Goal: Navigation & Orientation: Find specific page/section

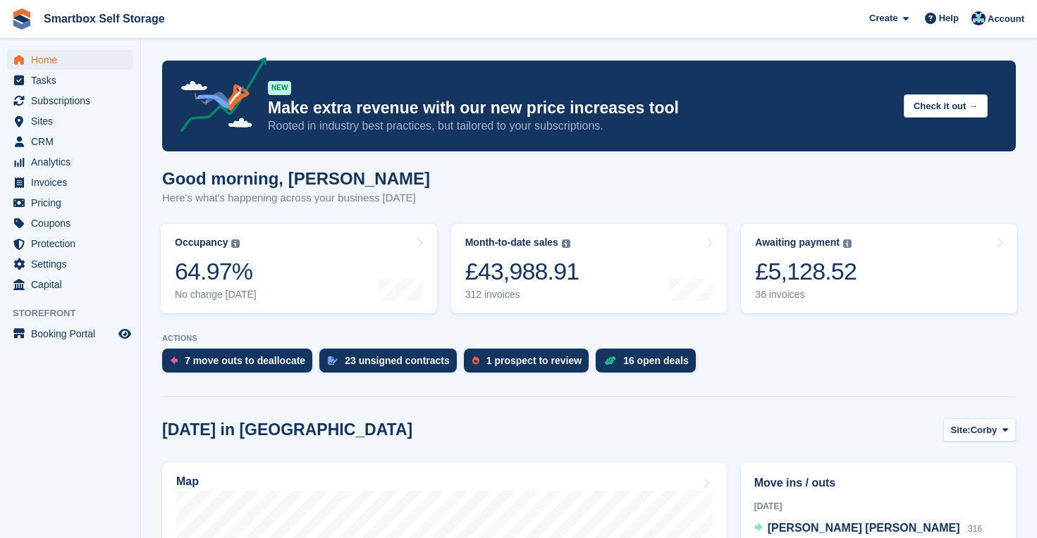
click at [36, 59] on span "Home" at bounding box center [73, 60] width 85 height 20
click at [52, 59] on span "Home" at bounding box center [73, 60] width 85 height 20
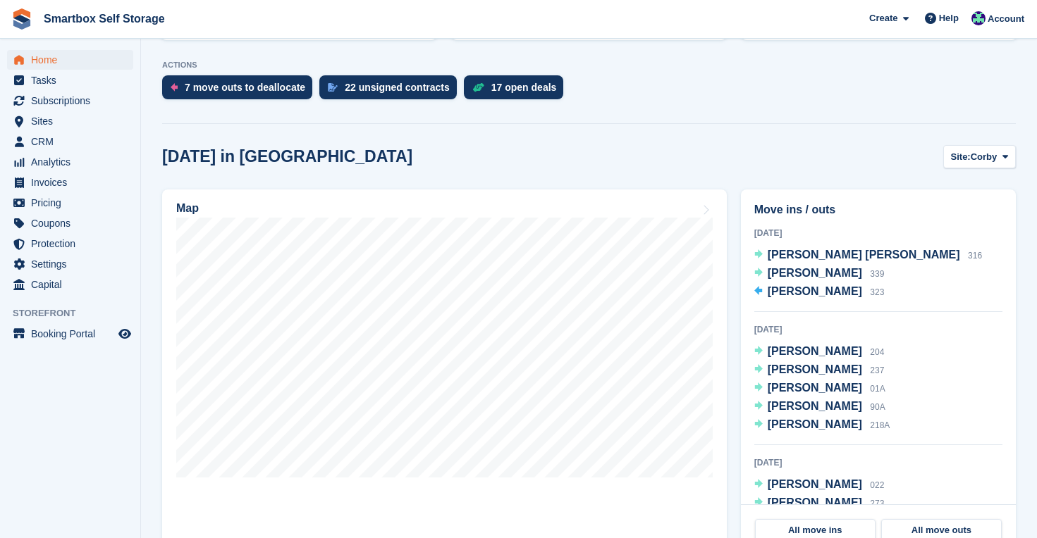
scroll to position [352, 0]
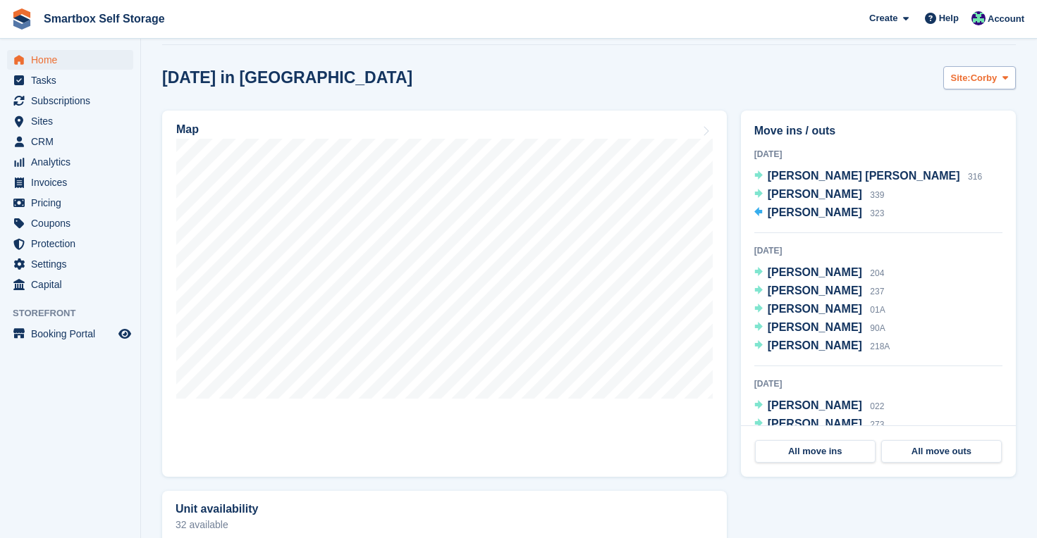
click at [978, 72] on span "Corby" at bounding box center [983, 78] width 27 height 14
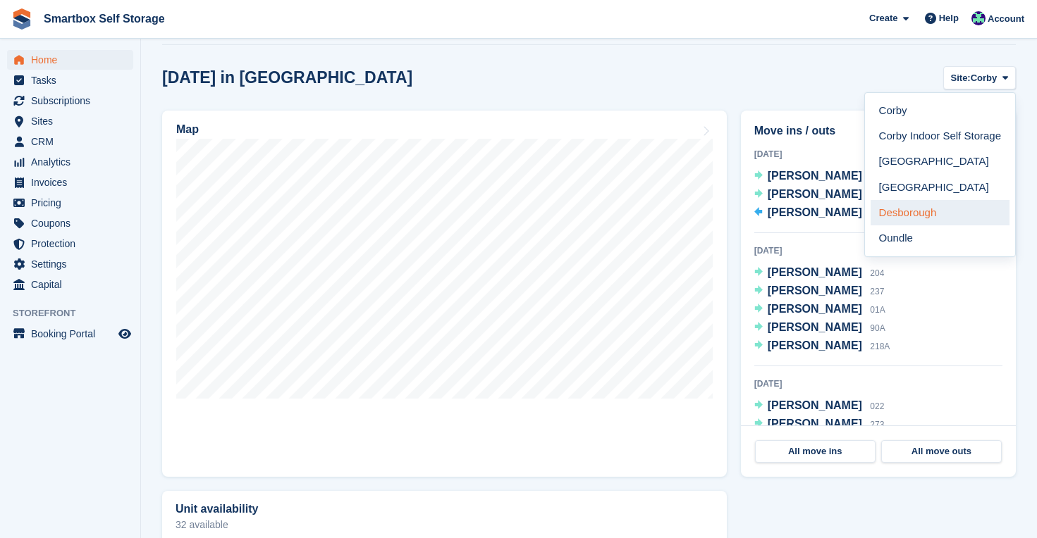
click at [899, 209] on link "Desborough" at bounding box center [939, 212] width 139 height 25
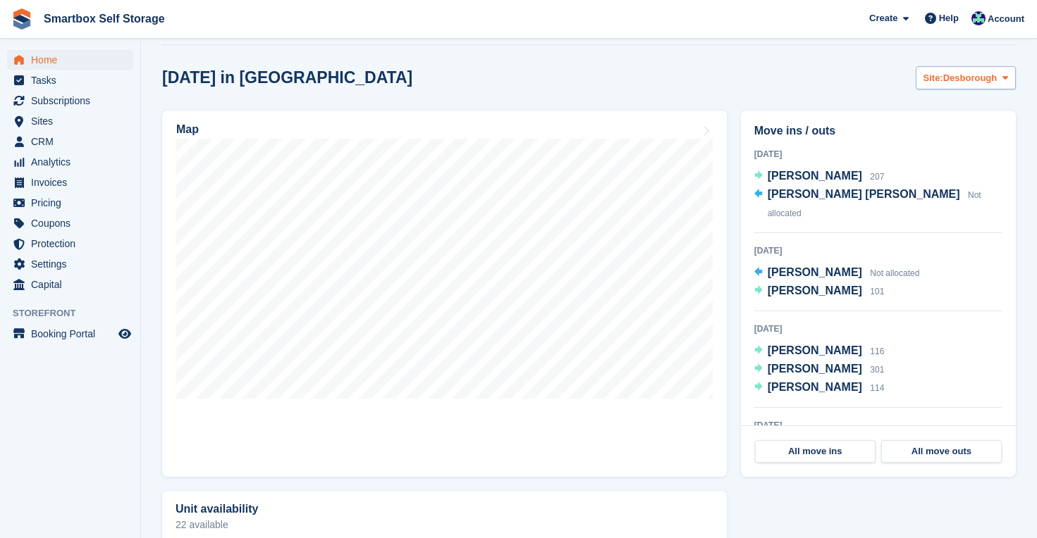
click at [987, 80] on span "Desborough" at bounding box center [970, 78] width 54 height 14
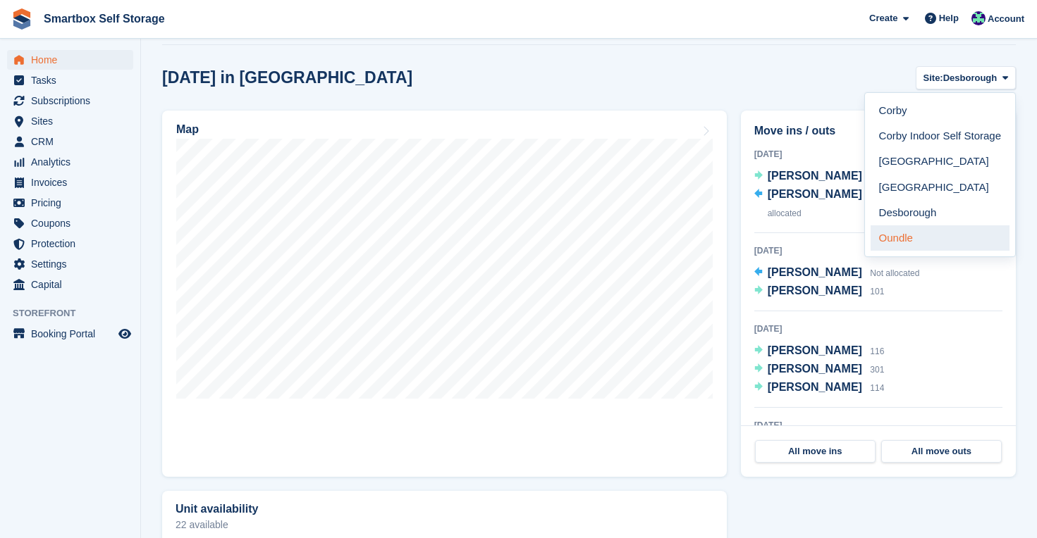
click at [947, 233] on link "Oundle" at bounding box center [939, 238] width 139 height 25
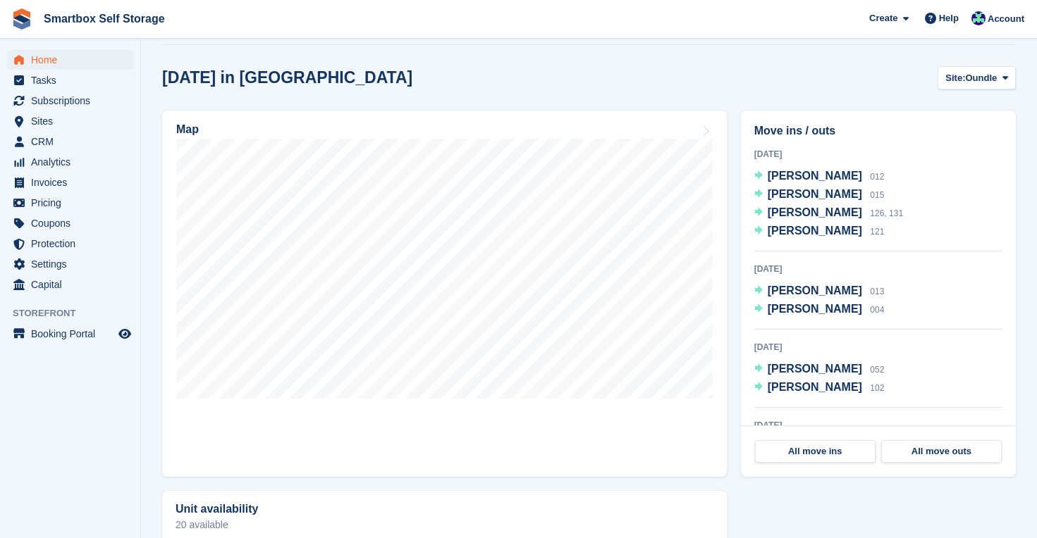
click at [39, 55] on span "Home" at bounding box center [73, 60] width 85 height 20
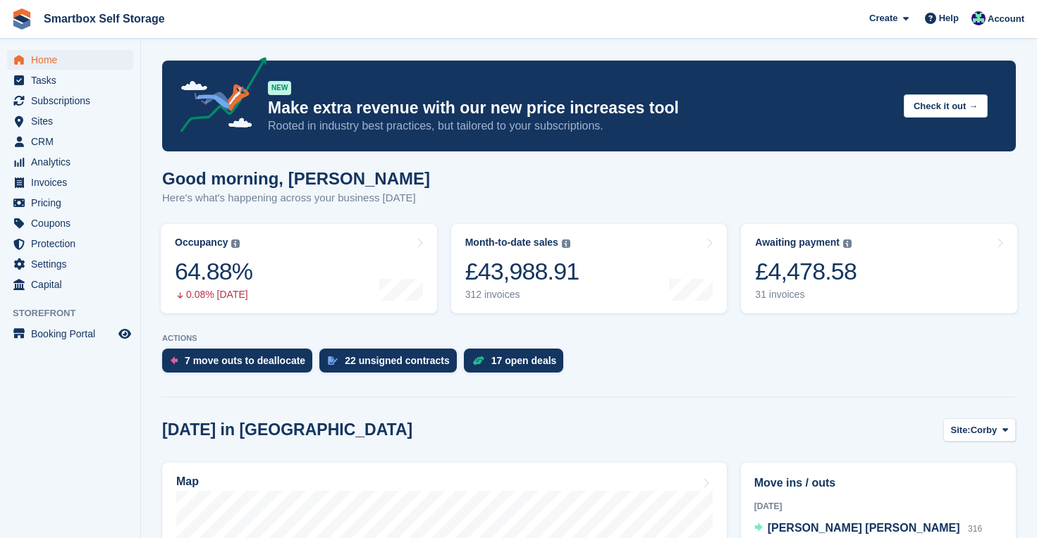
click at [54, 63] on span "Home" at bounding box center [73, 60] width 85 height 20
click at [49, 61] on span "Home" at bounding box center [73, 60] width 85 height 20
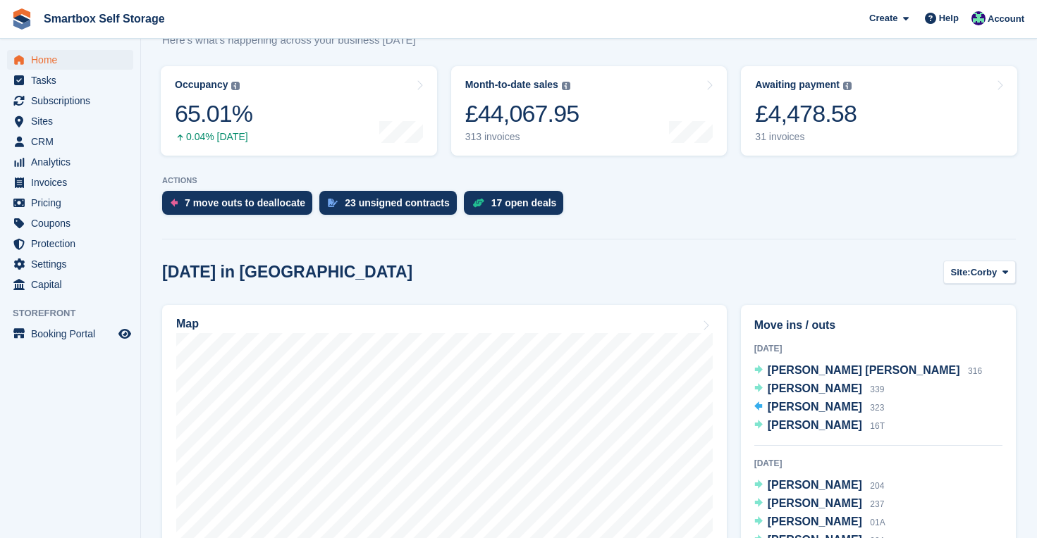
scroll to position [158, 0]
click at [42, 121] on span "Sites" at bounding box center [73, 121] width 85 height 20
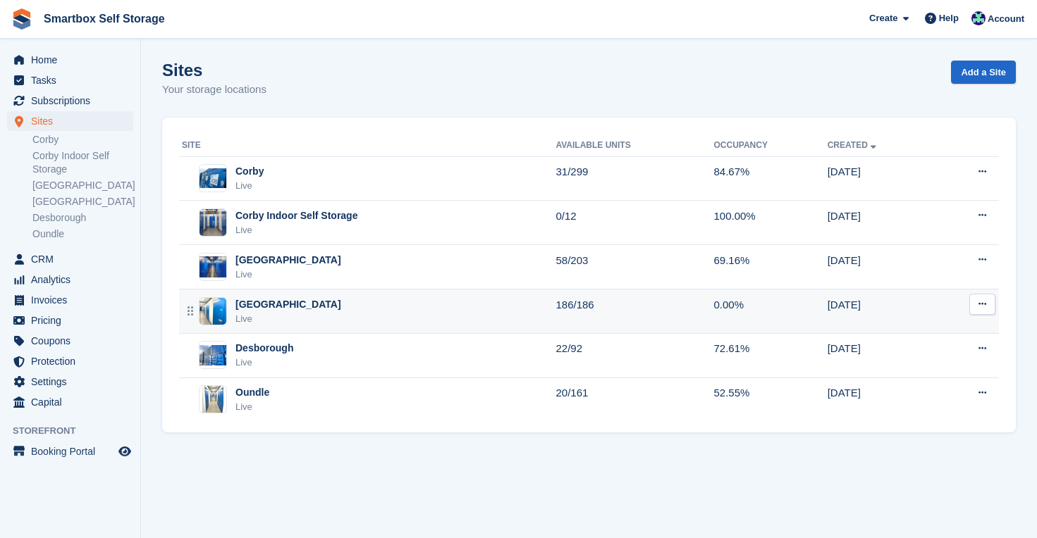
click at [258, 302] on div "[GEOGRAPHIC_DATA]" at bounding box center [288, 304] width 106 height 15
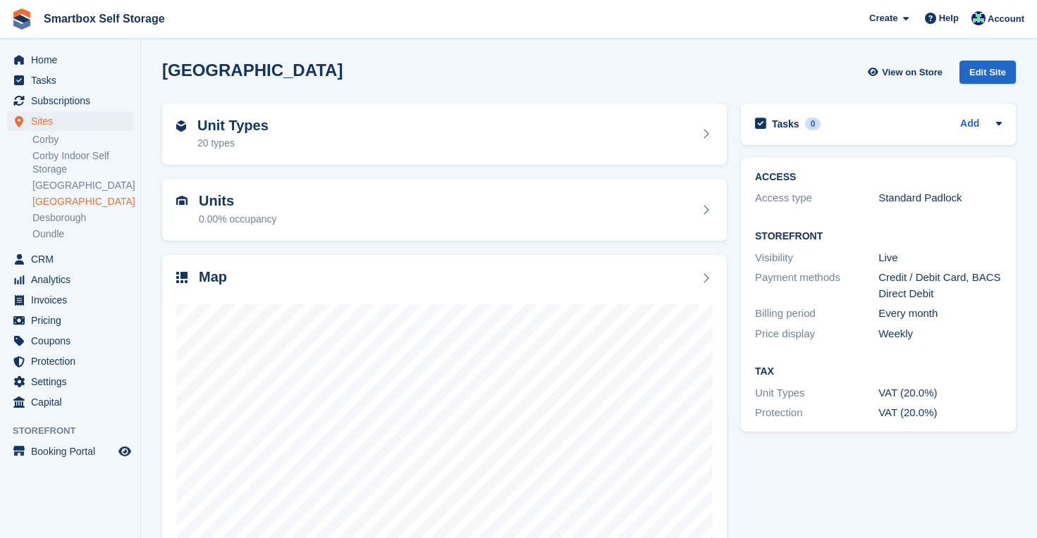
click at [980, 87] on link "Edit Site" at bounding box center [987, 75] width 56 height 29
click at [980, 79] on div "Edit Site" at bounding box center [987, 72] width 56 height 23
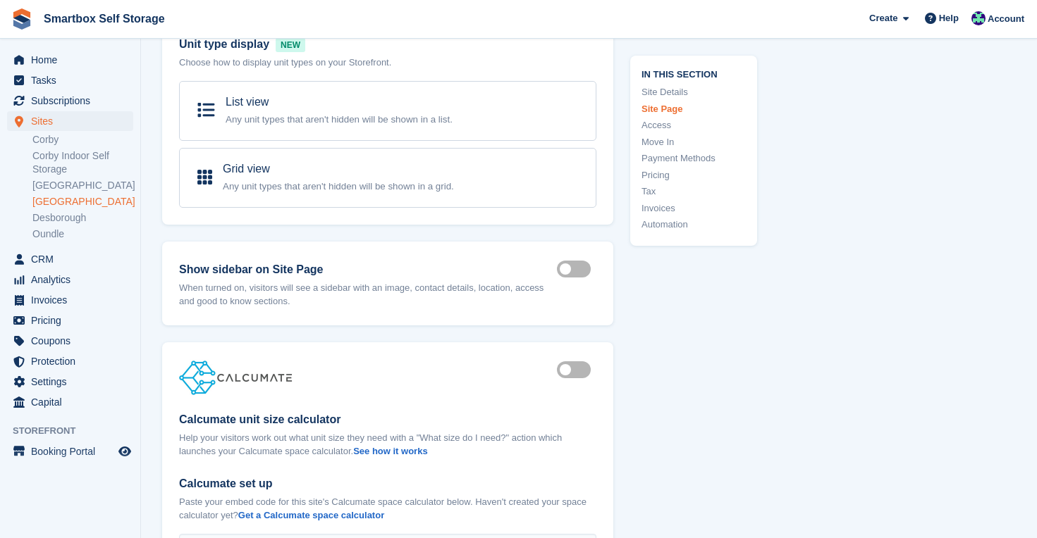
scroll to position [984, 0]
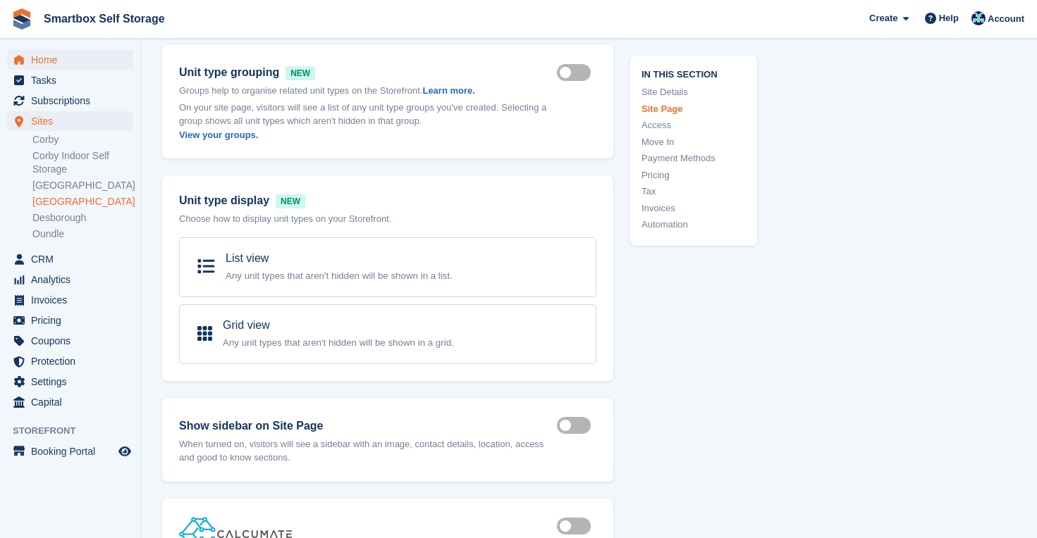
click at [50, 56] on span "Home" at bounding box center [73, 60] width 85 height 20
